Goal: Find specific page/section: Find specific page/section

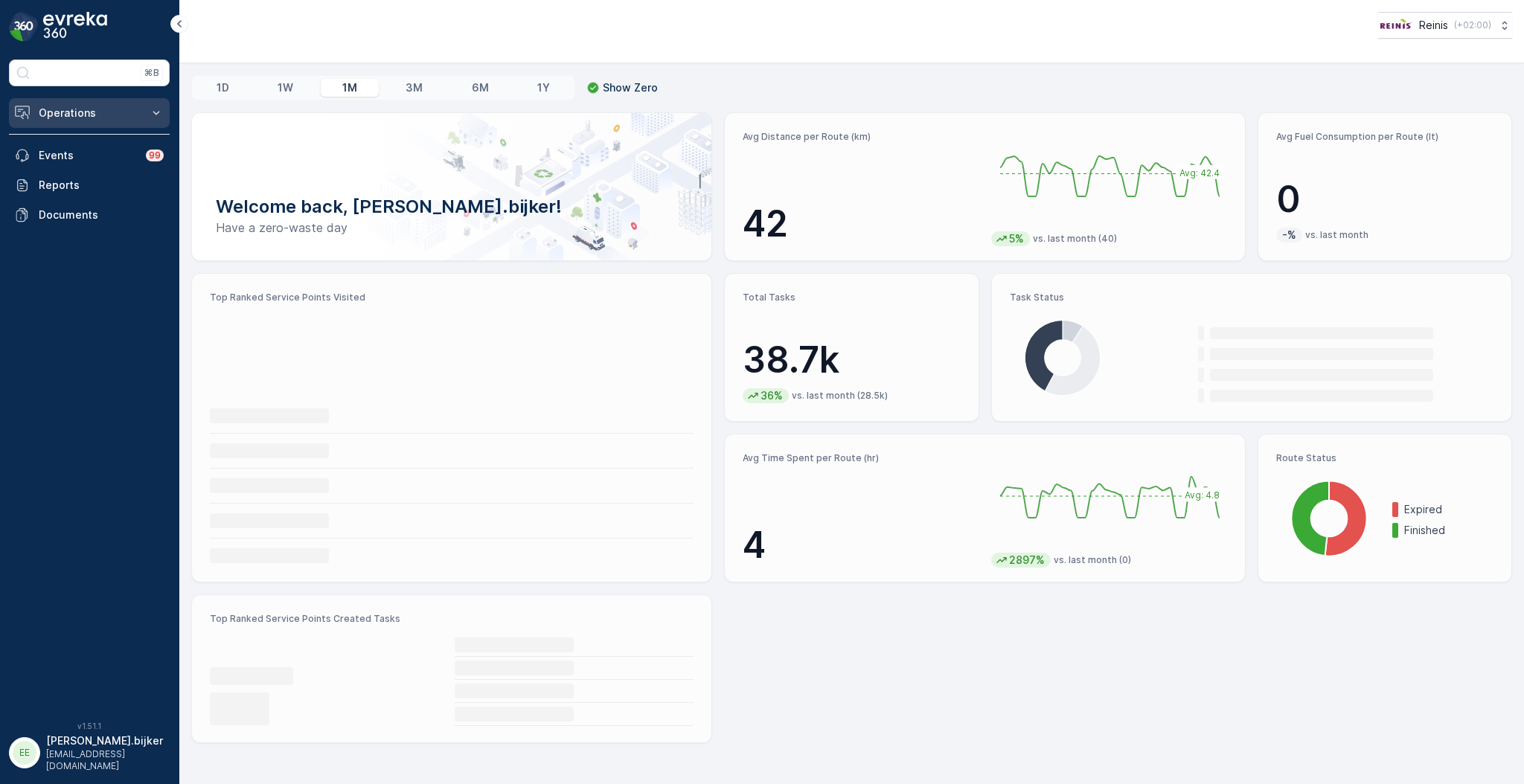
click at [84, 114] on p "Operations" at bounding box center [88, 113] width 101 height 15
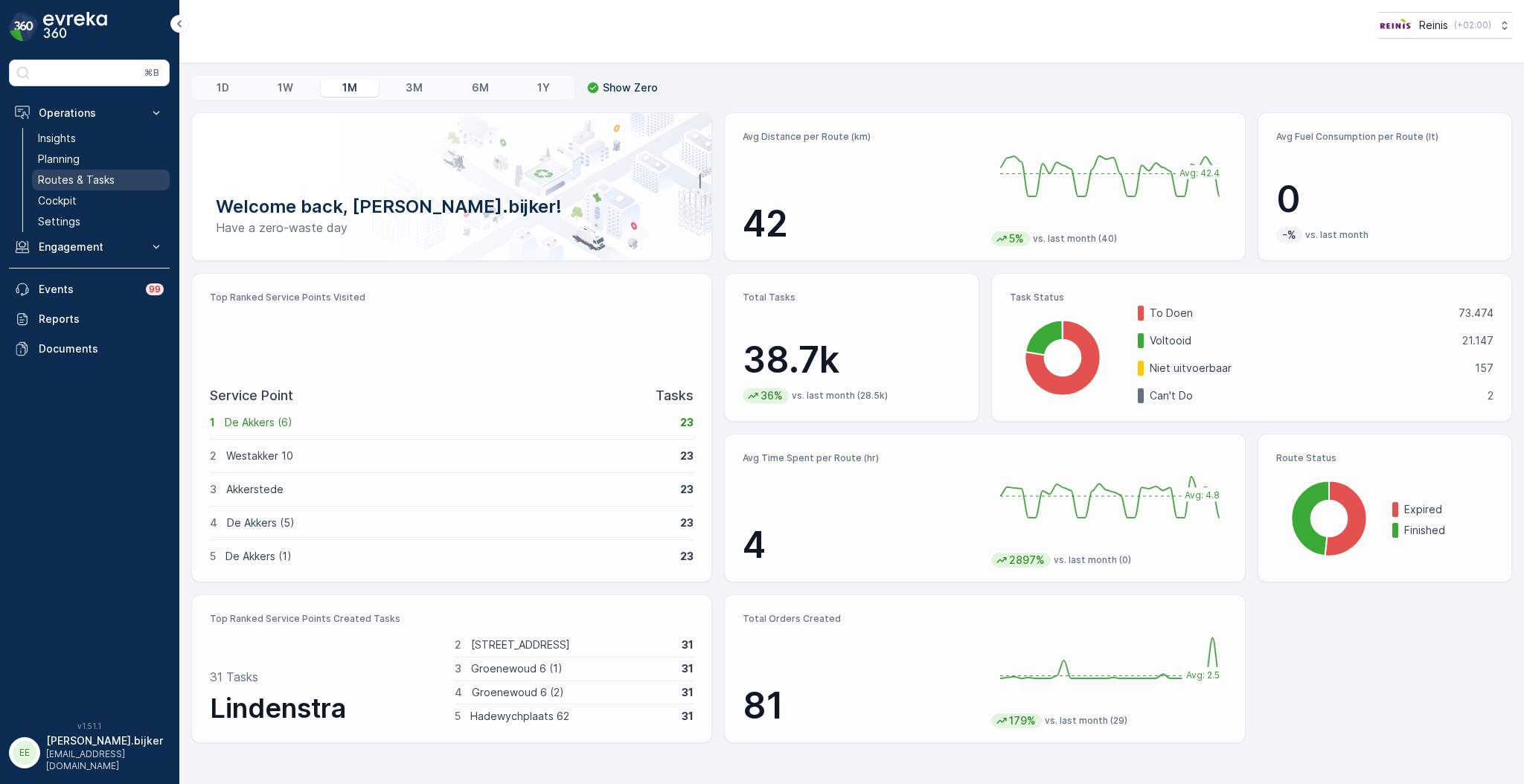
click at [72, 176] on p "Routes & Tasks" at bounding box center [77, 180] width 77 height 15
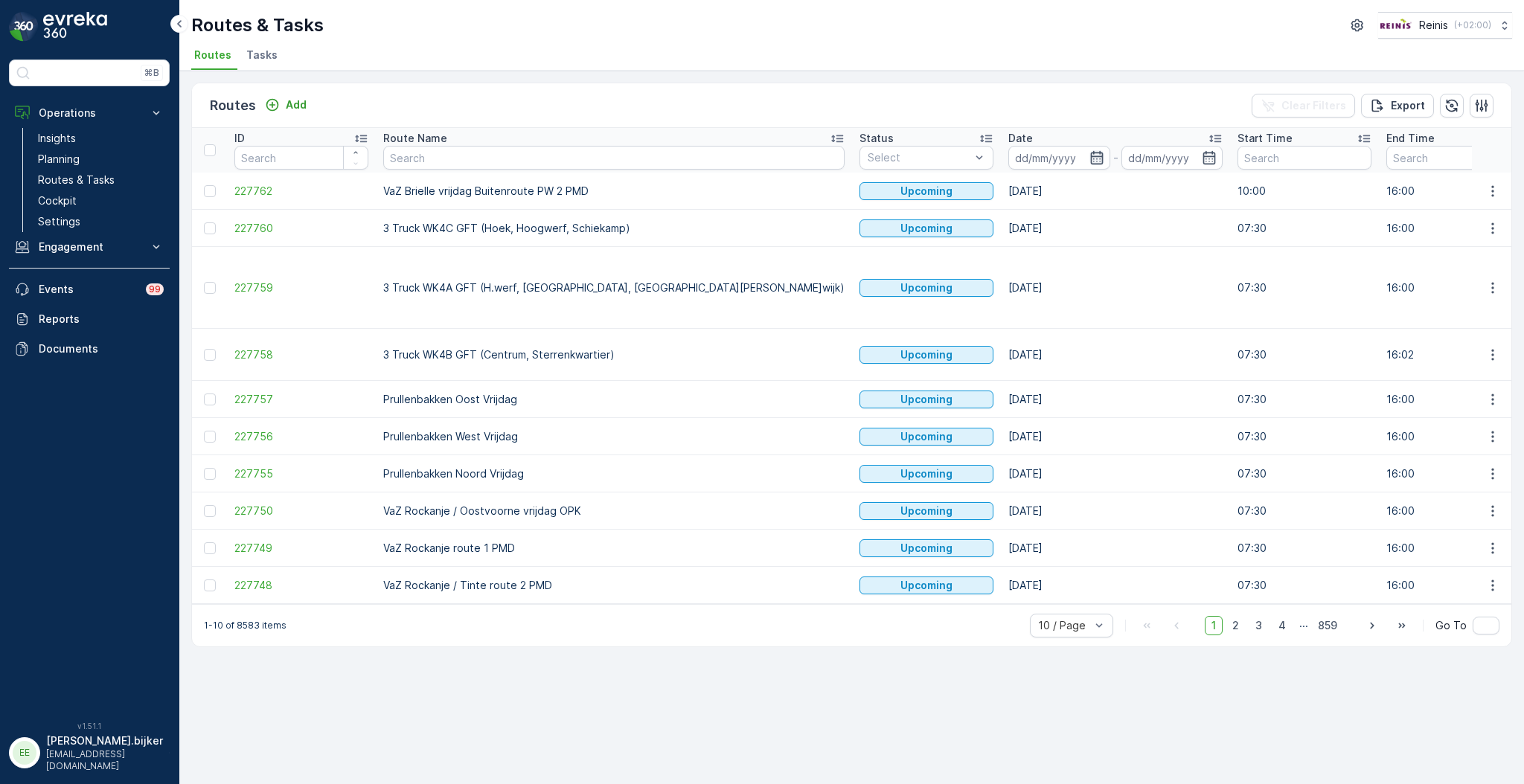
click at [1090, 150] on icon "button" at bounding box center [1097, 157] width 15 height 15
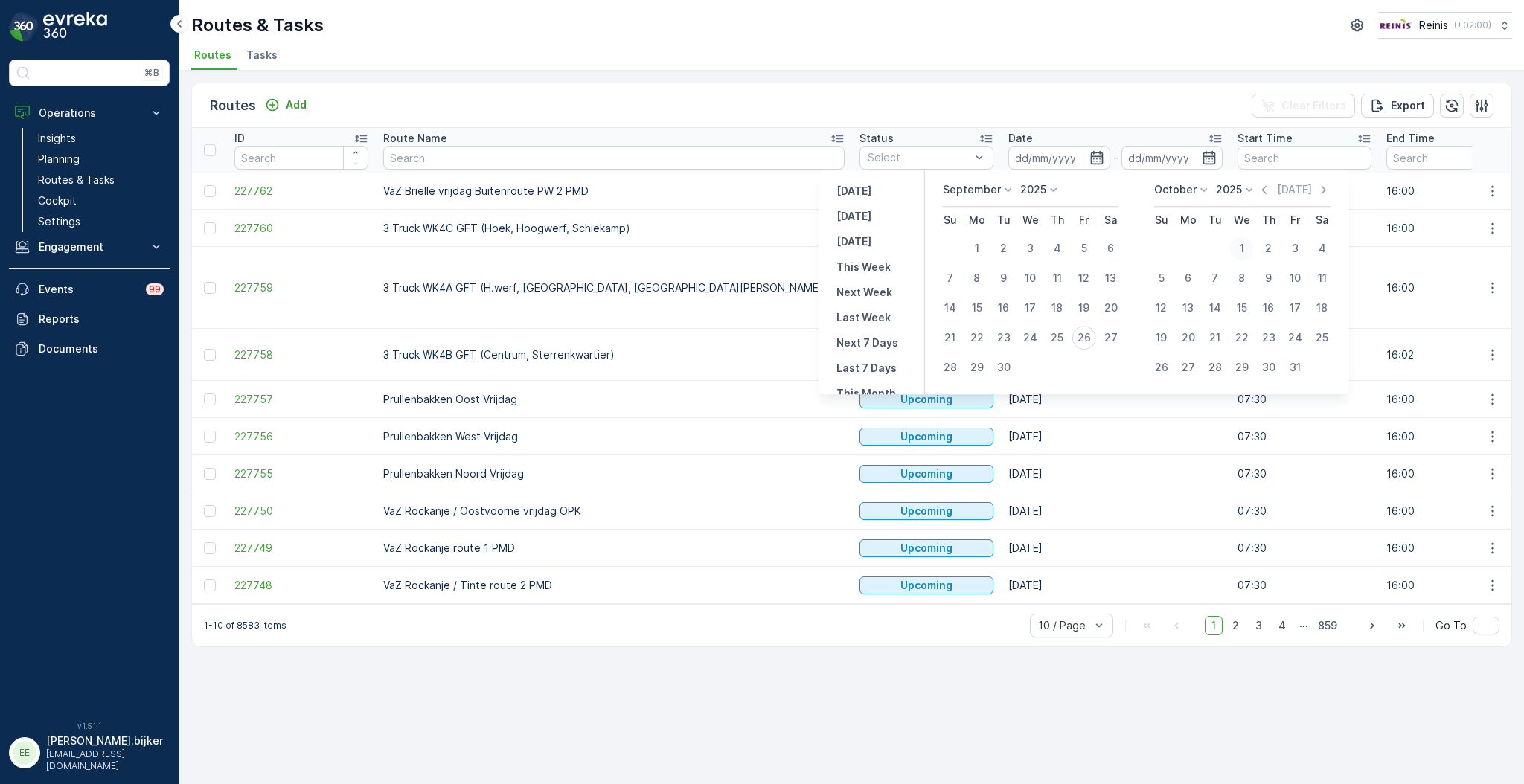
click at [1244, 243] on div "1" at bounding box center [1242, 249] width 24 height 24
type input "[DATE]"
click at [1244, 243] on div "1" at bounding box center [1242, 249] width 24 height 24
type input "[DATE]"
click at [1244, 243] on div "1" at bounding box center [1242, 249] width 24 height 24
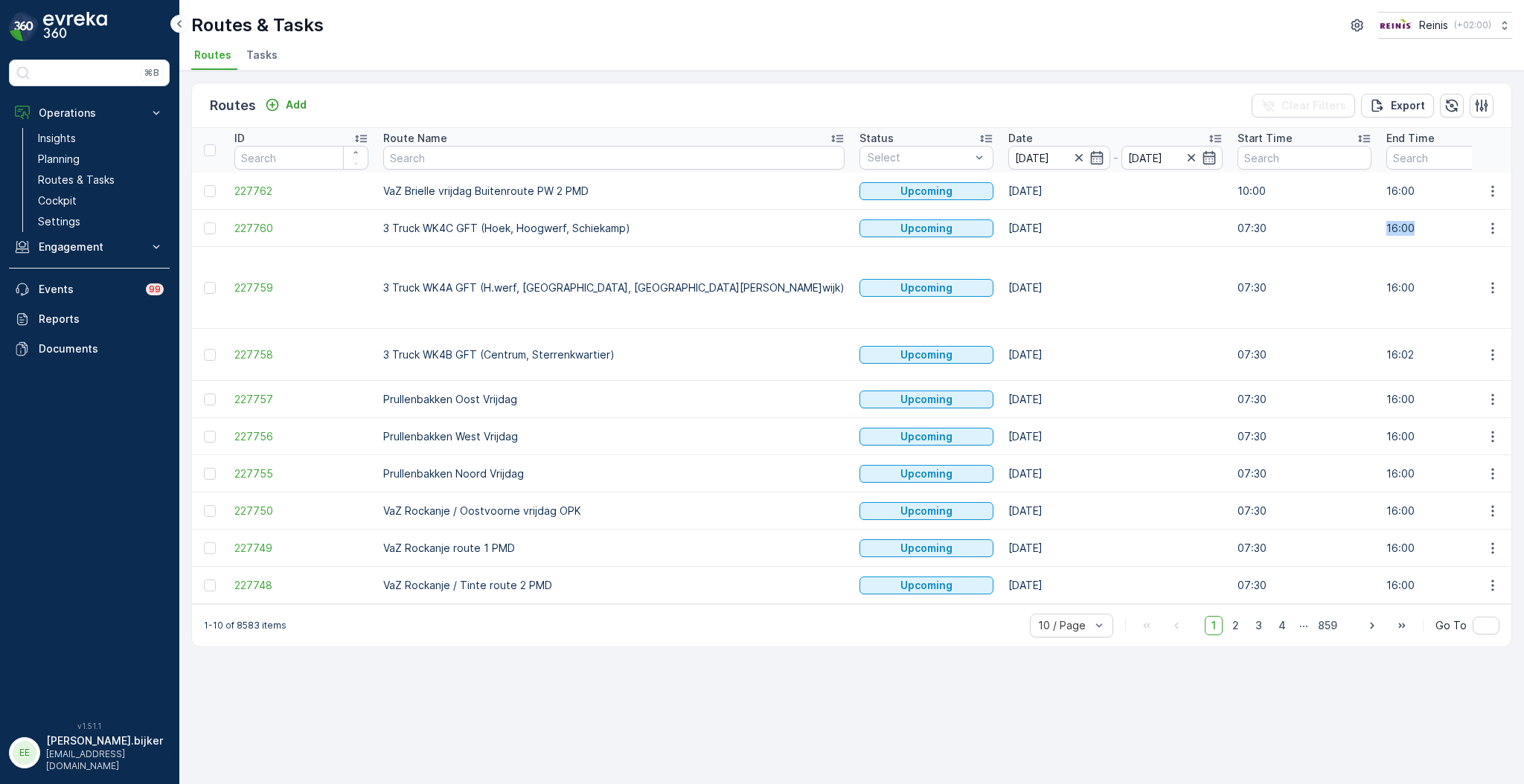
click at [1379, 243] on td "16:00" at bounding box center [1452, 229] width 148 height 37
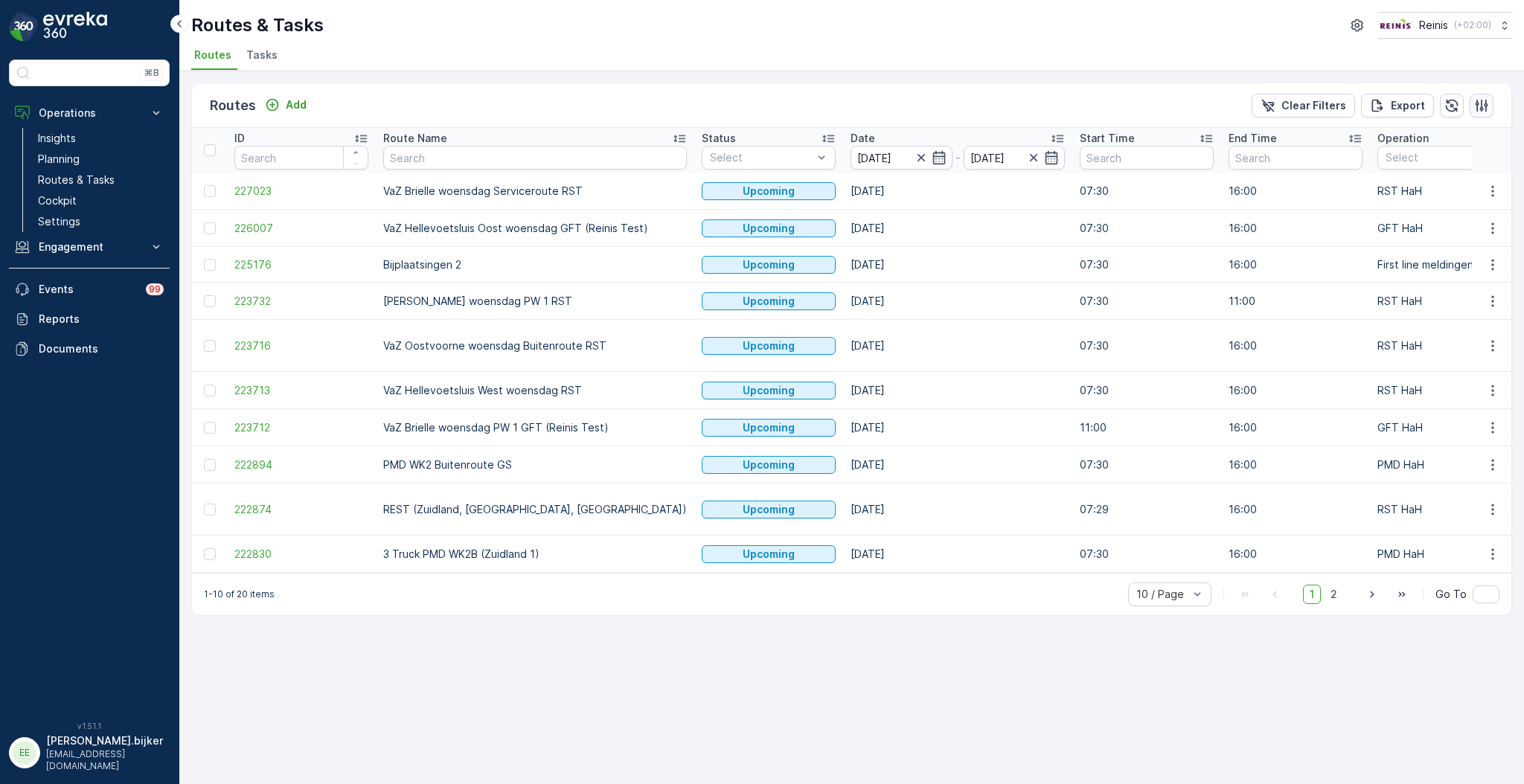
click at [1489, 103] on icon "button" at bounding box center [1481, 105] width 15 height 15
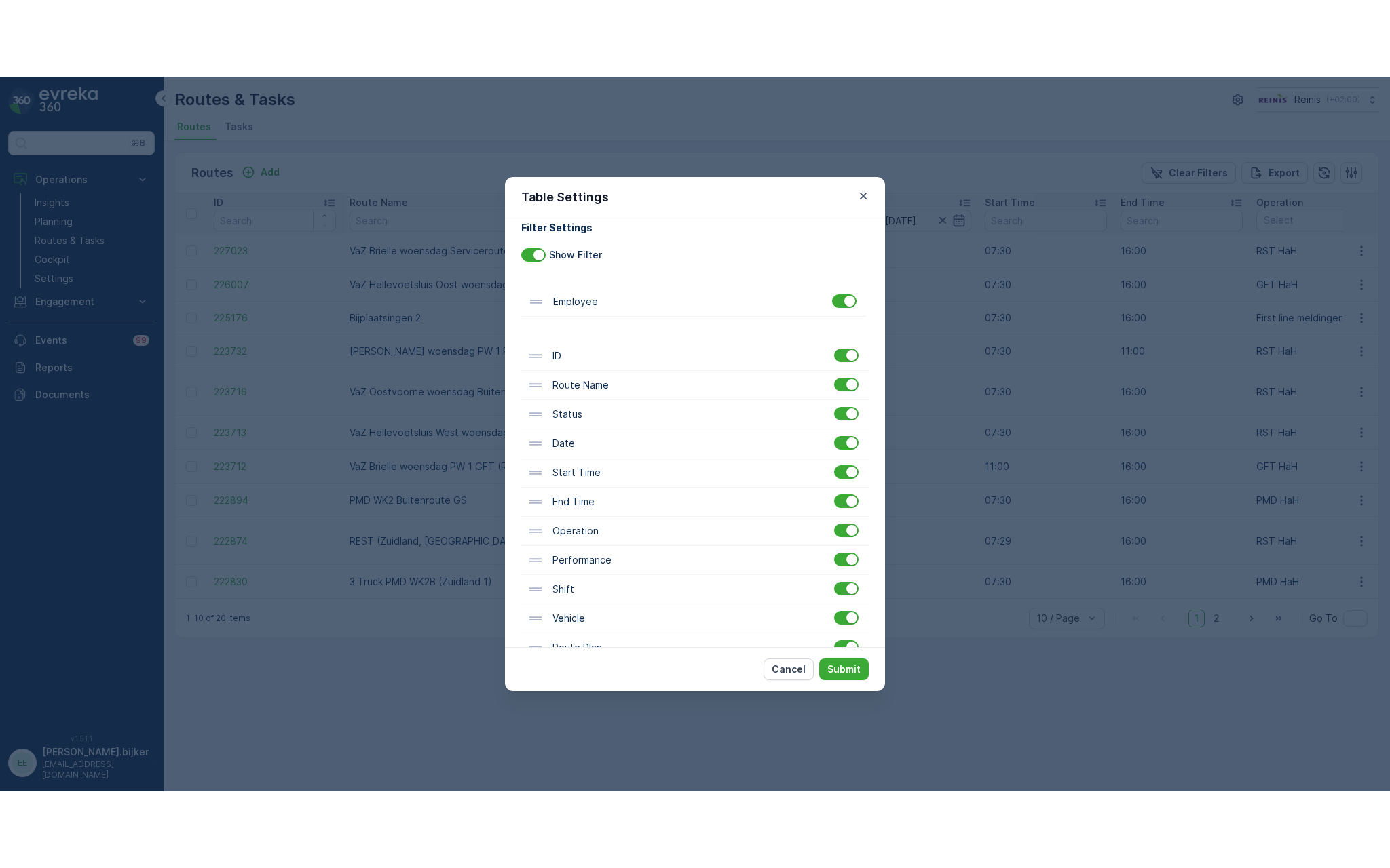
scroll to position [4, 0]
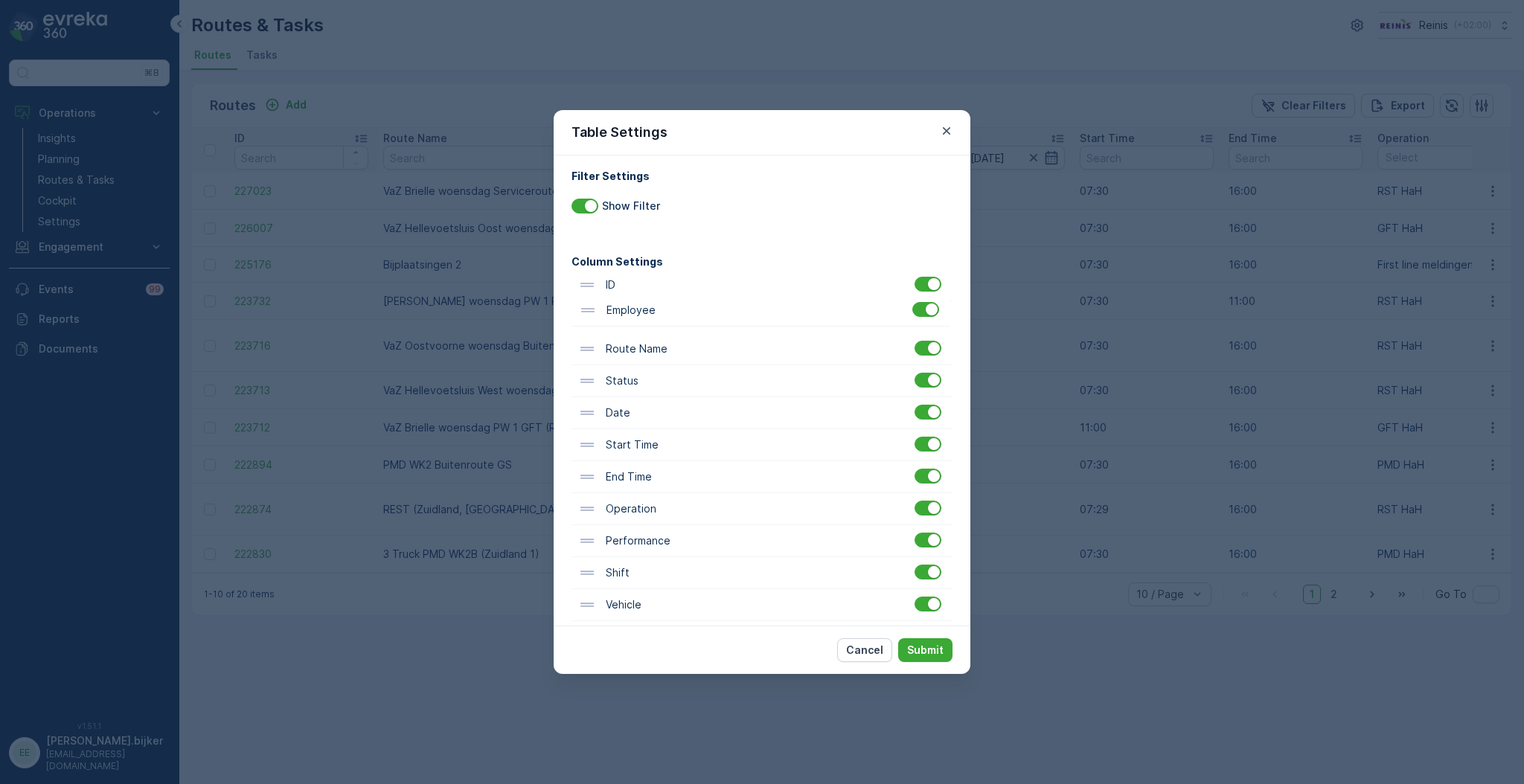
drag, startPoint x: 591, startPoint y: 541, endPoint x: 592, endPoint y: 311, distance: 230.0
click at [592, 311] on div "ID Route Name Status Date Start Time End Time Operation Performance Shift Vehic…" at bounding box center [762, 573] width 381 height 608
click at [932, 648] on p "Submit" at bounding box center [925, 649] width 36 height 15
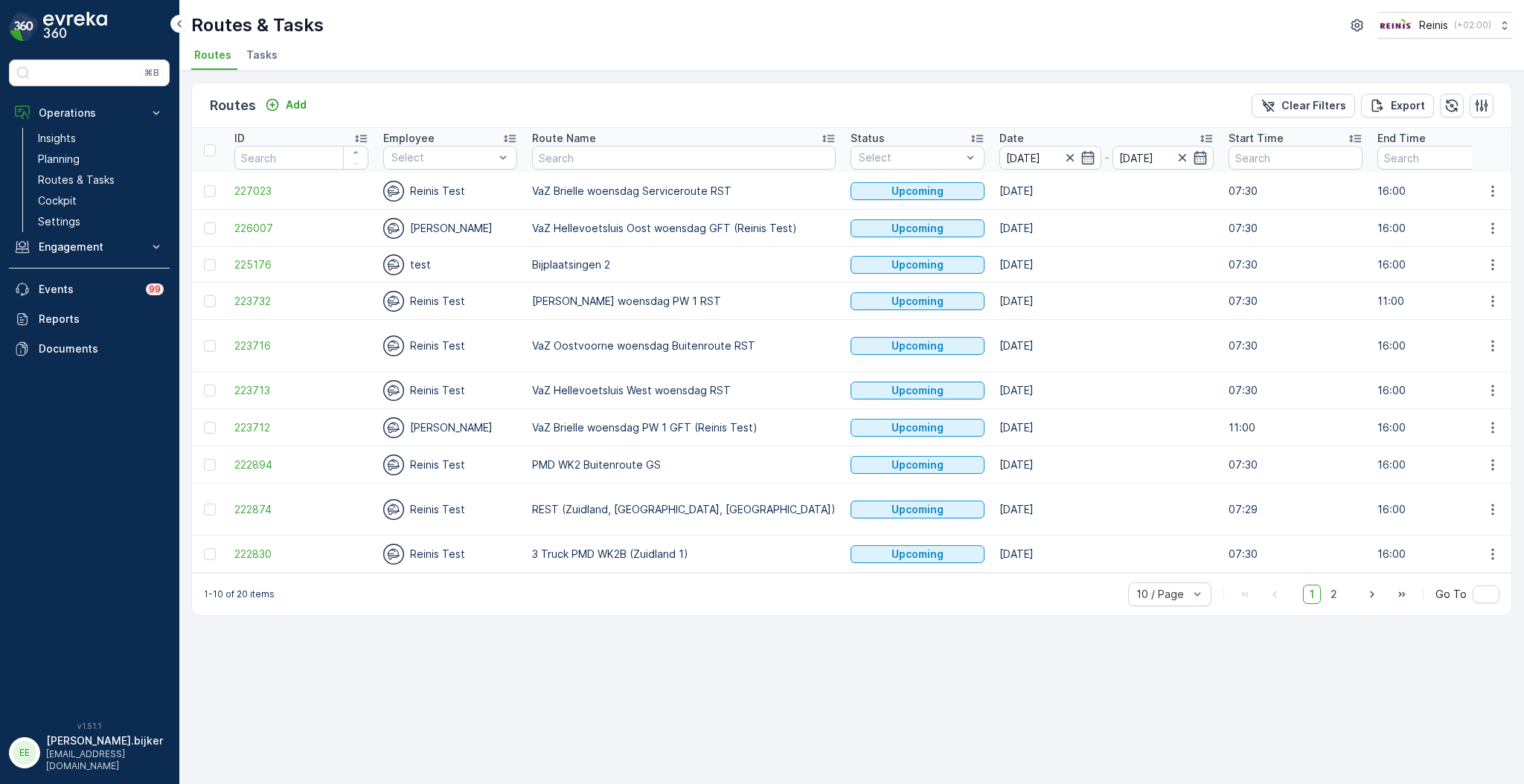
click at [593, 170] on th "Route Name" at bounding box center [684, 149] width 318 height 44
click at [596, 163] on input "text" at bounding box center [684, 157] width 304 height 24
type input "vaz"
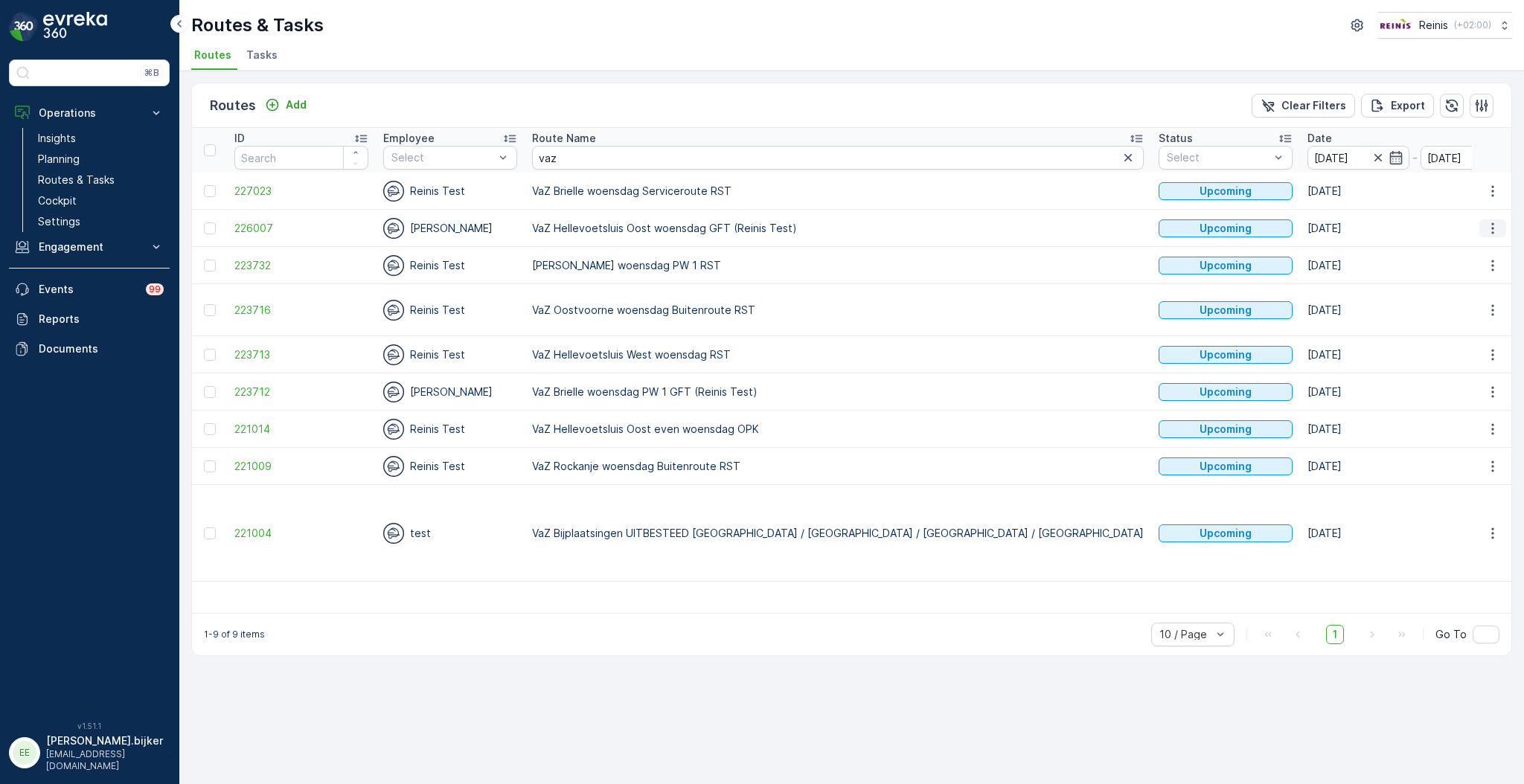
click at [1498, 224] on icon "button" at bounding box center [1493, 228] width 15 height 15
click at [1474, 246] on span "See More Details" at bounding box center [1458, 249] width 86 height 15
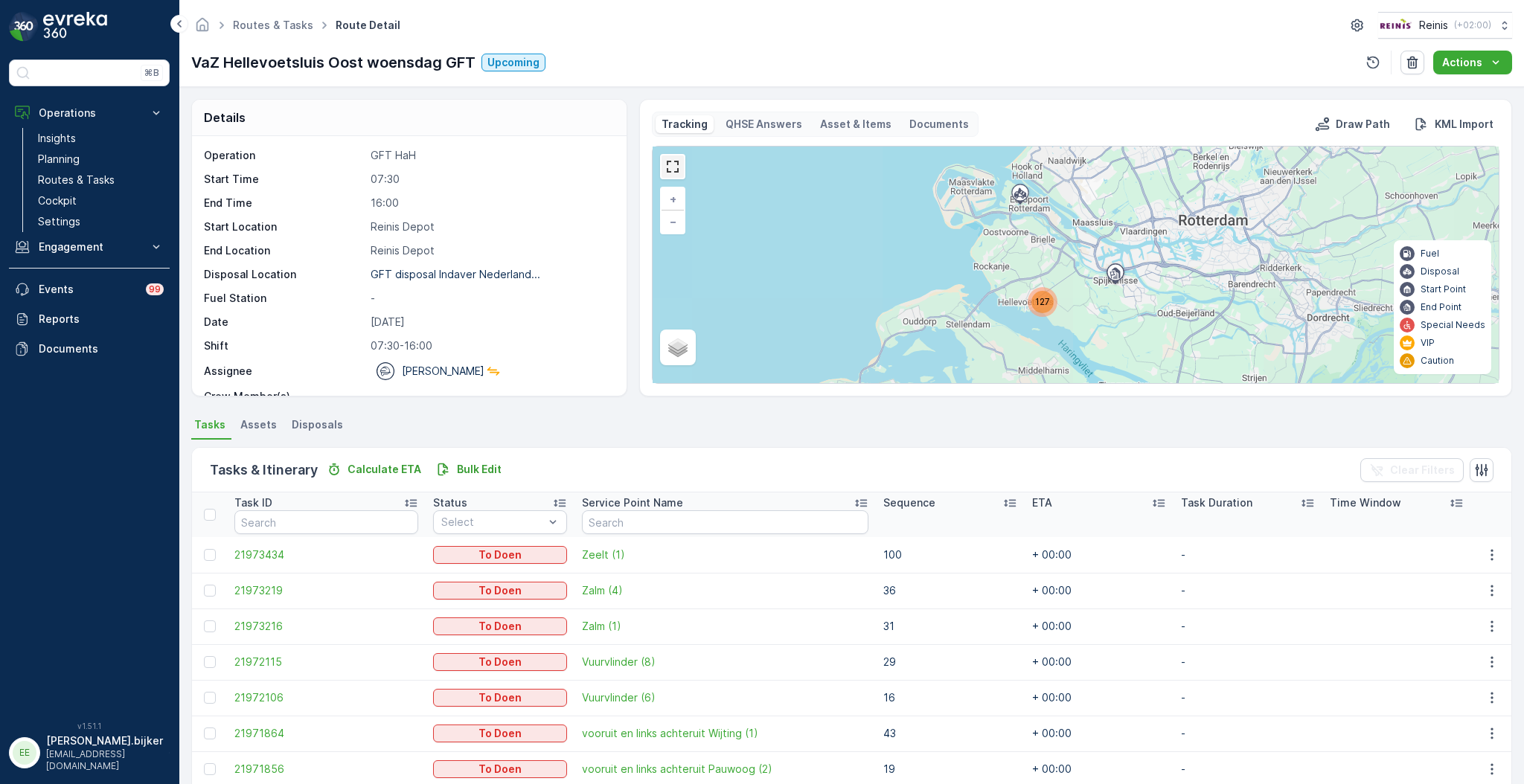
click at [673, 164] on link at bounding box center [672, 166] width 23 height 23
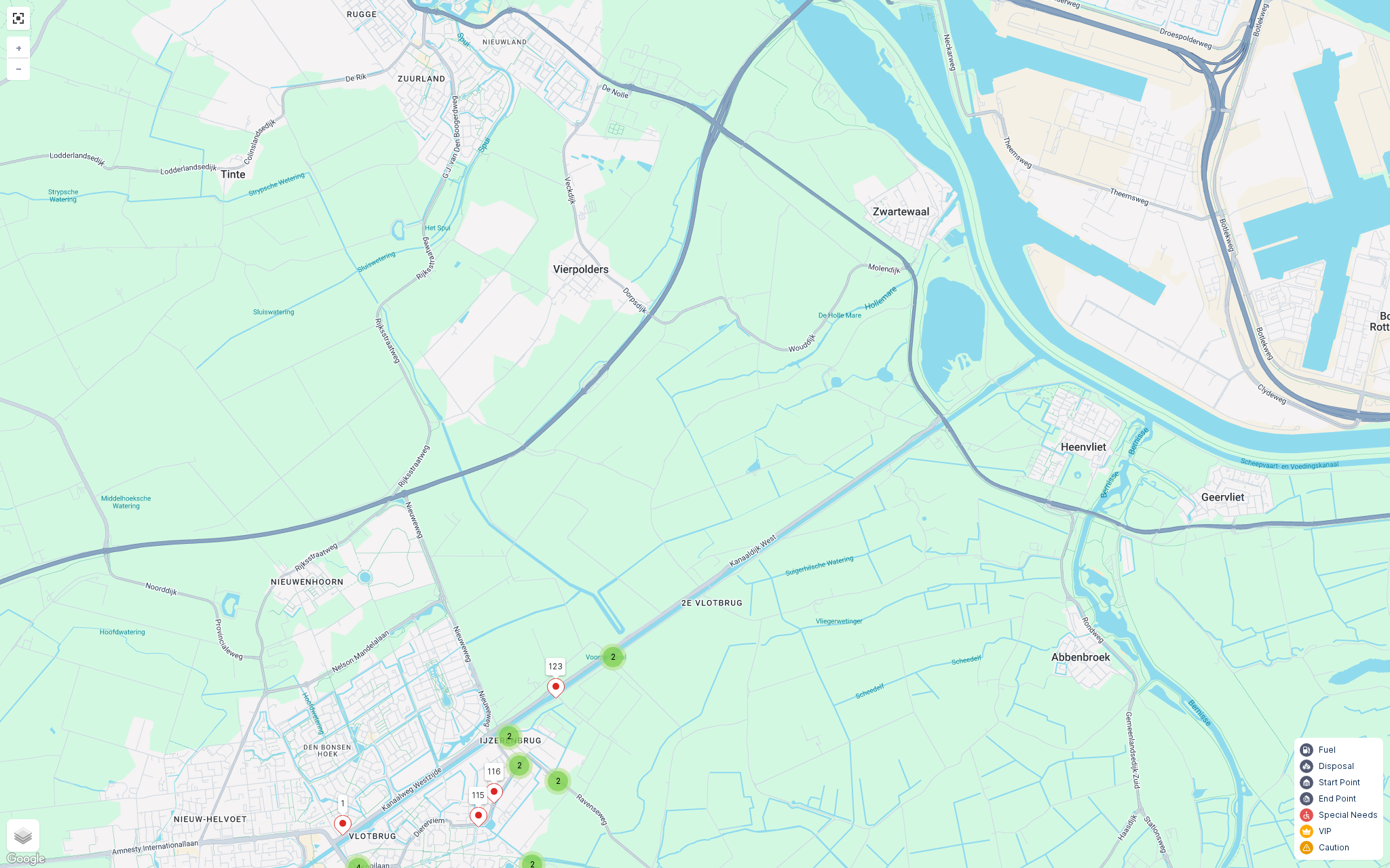
click at [488, 714] on div "2 2 2 2 2 38 23 4 10 38 123 116 115 1 + − Satellite Roadmap Terrain Hybrid Leaf…" at bounding box center [695, 434] width 1390 height 868
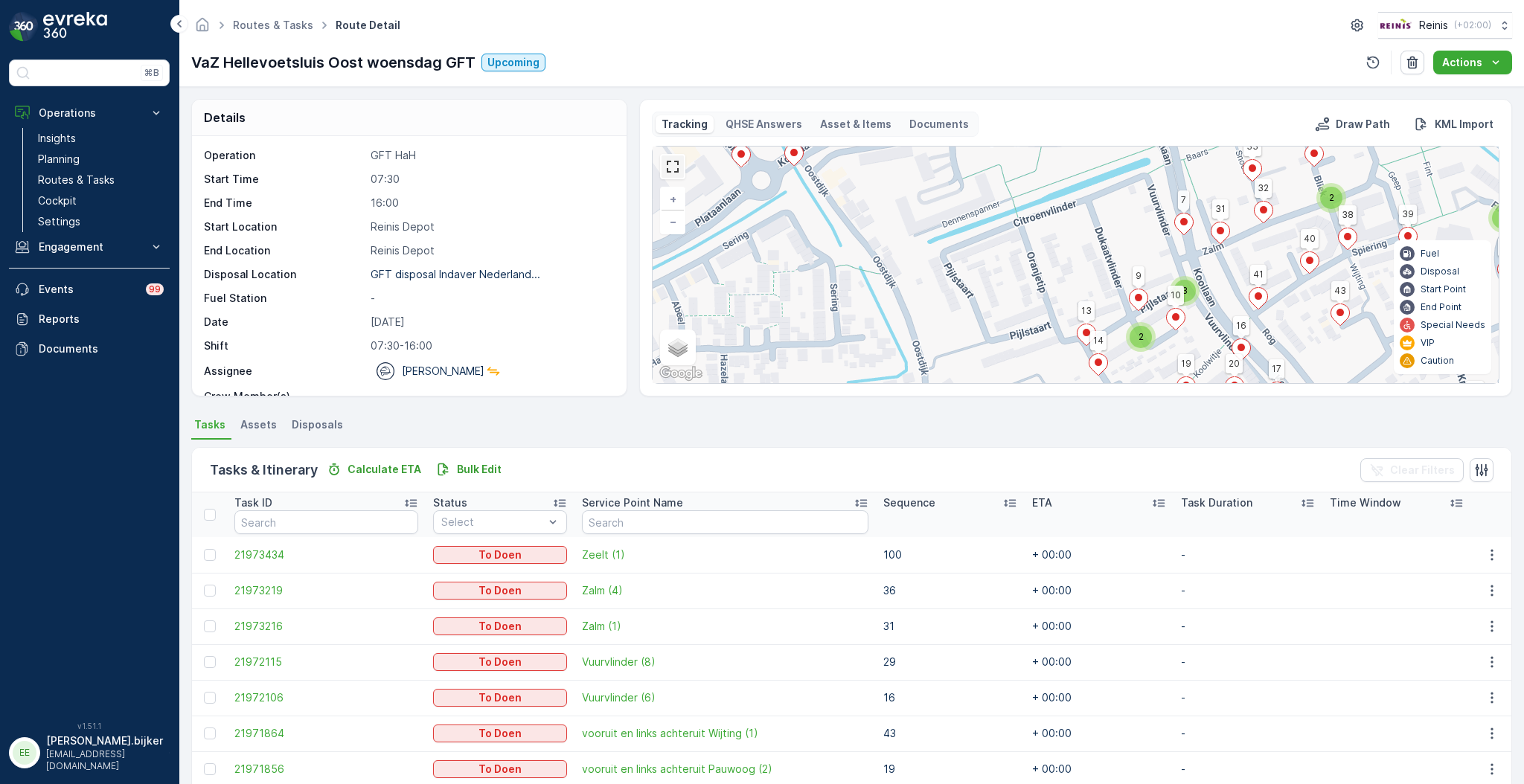
click at [679, 174] on link at bounding box center [672, 166] width 23 height 23
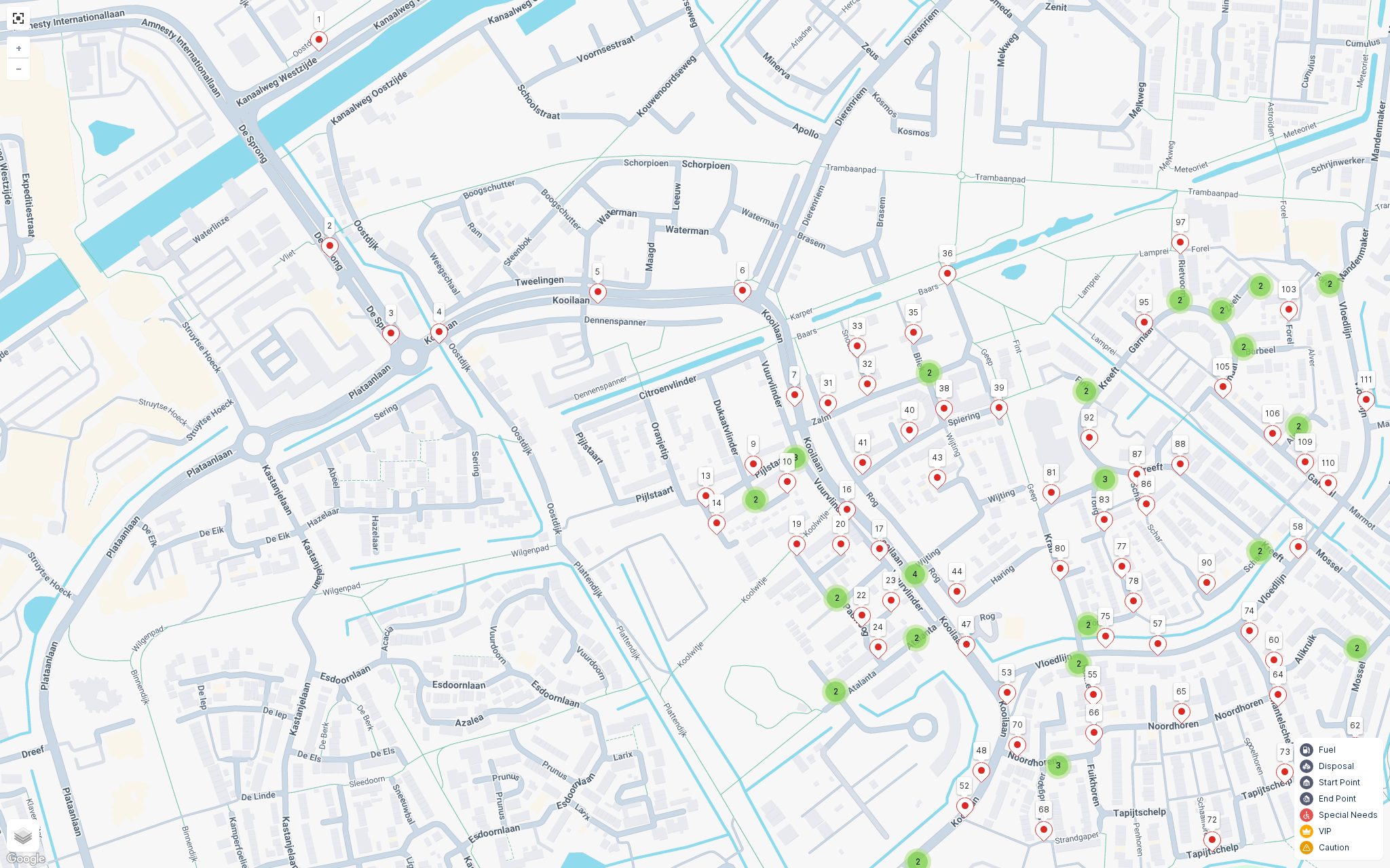
click at [1307, 546] on icon at bounding box center [1299, 549] width 17 height 20
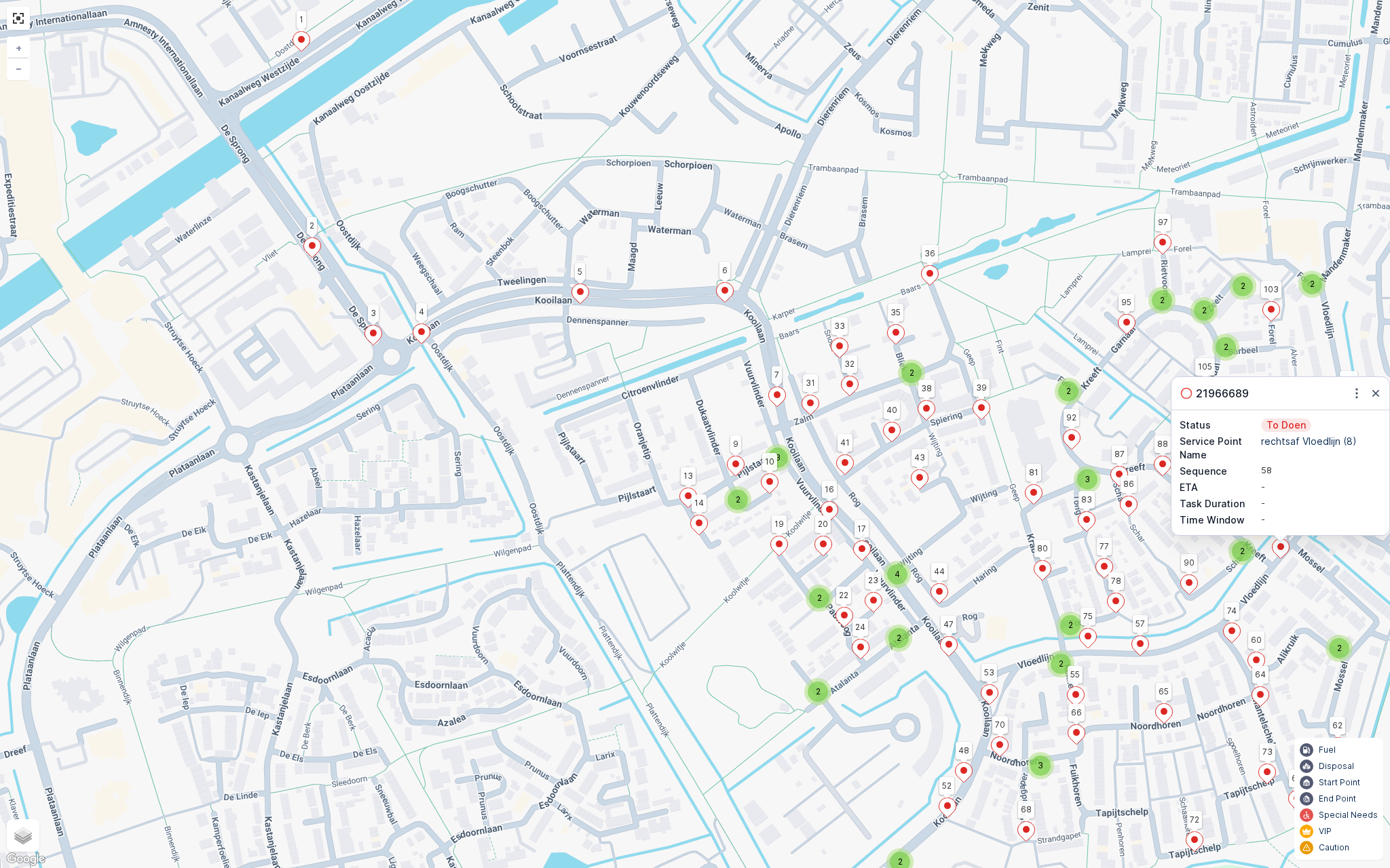
click at [1014, 572] on div "2 2 3 2 2 2 2 2 2 2 3 2 2 2 2 2 2 4 2 2 3 123 116 115 1 125 124 117 118 127 126…" at bounding box center [695, 434] width 1390 height 868
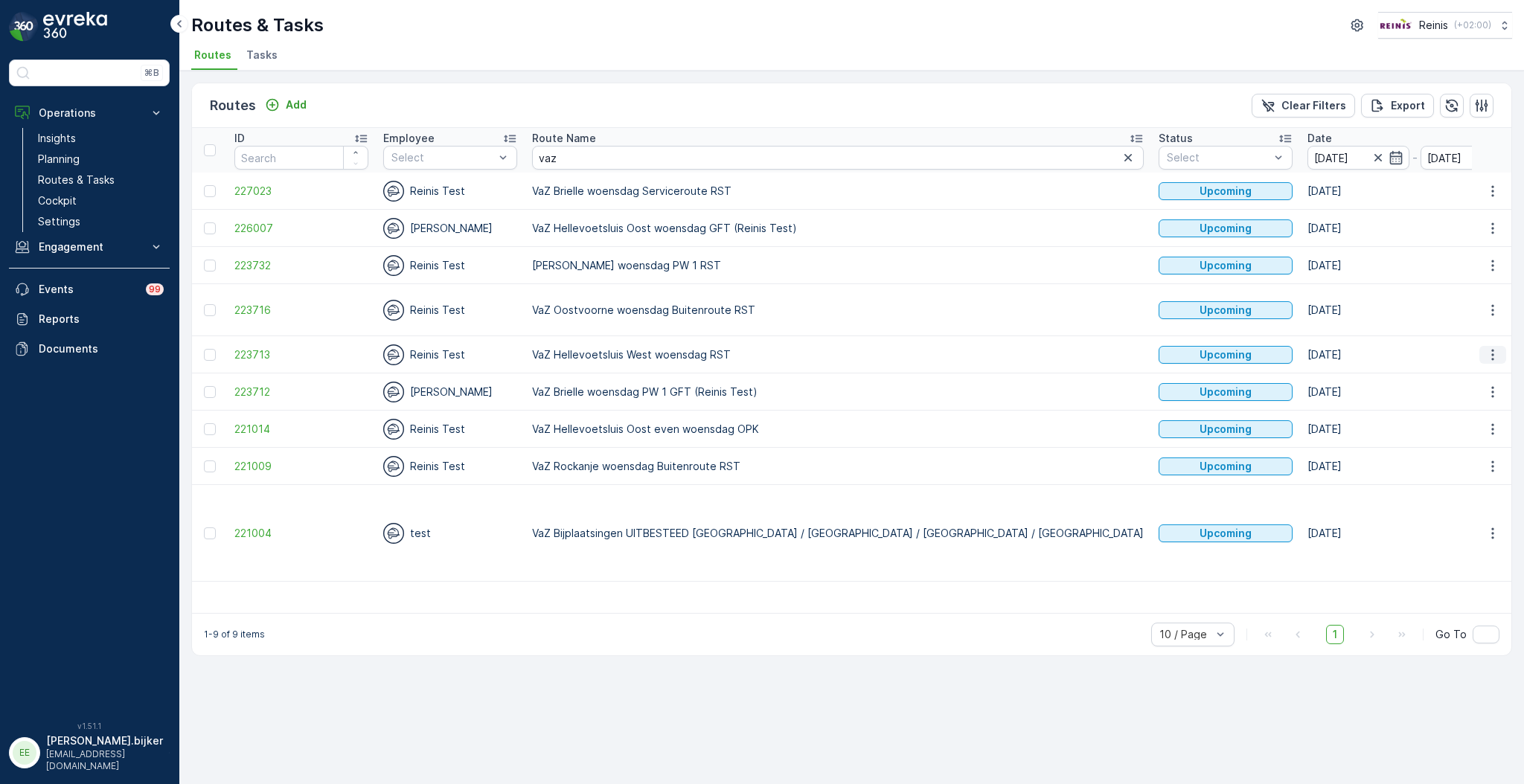
click at [1493, 348] on icon "button" at bounding box center [1493, 355] width 15 height 15
click at [1477, 365] on span "See More Details" at bounding box center [1458, 361] width 86 height 15
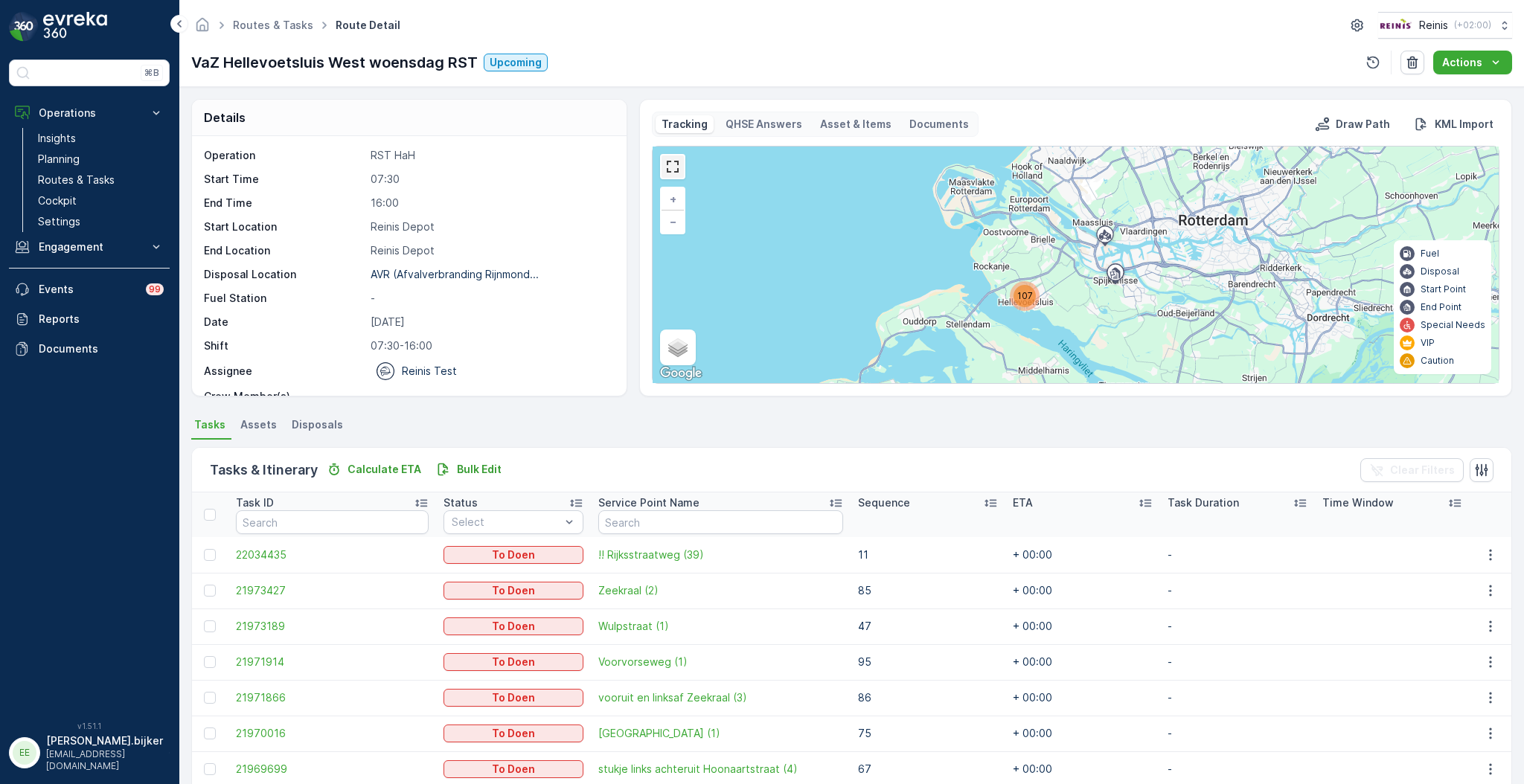
click at [675, 164] on link at bounding box center [672, 166] width 23 height 23
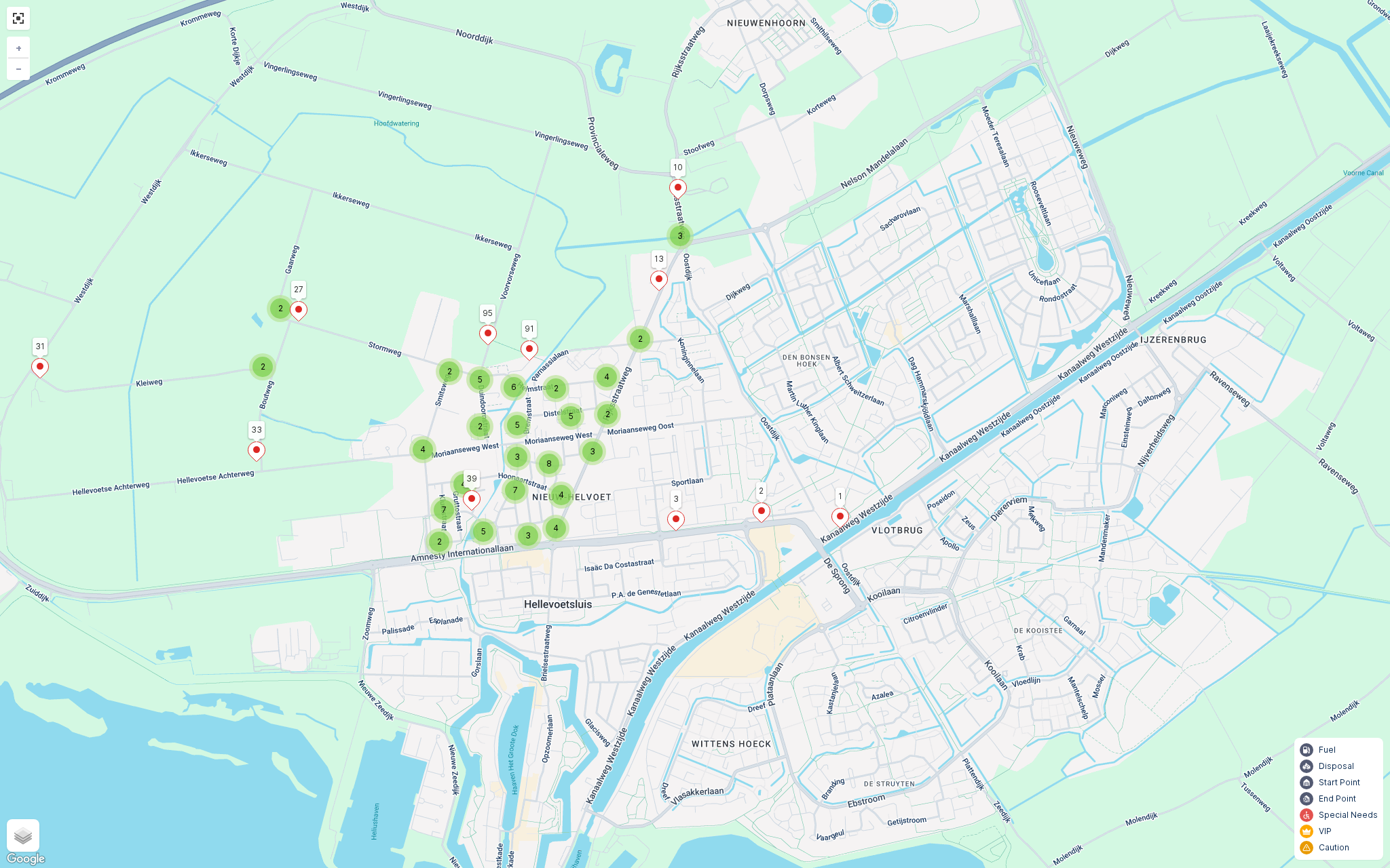
click at [545, 572] on div "3 2 2 2 4 2 5 2 4 2 4 5 7 2 3 3 4 2 5 5 6 4 3 7 8 1 31 33 2 3 13 10 27 95 39 91…" at bounding box center [695, 434] width 1390 height 868
